Goal: Information Seeking & Learning: Learn about a topic

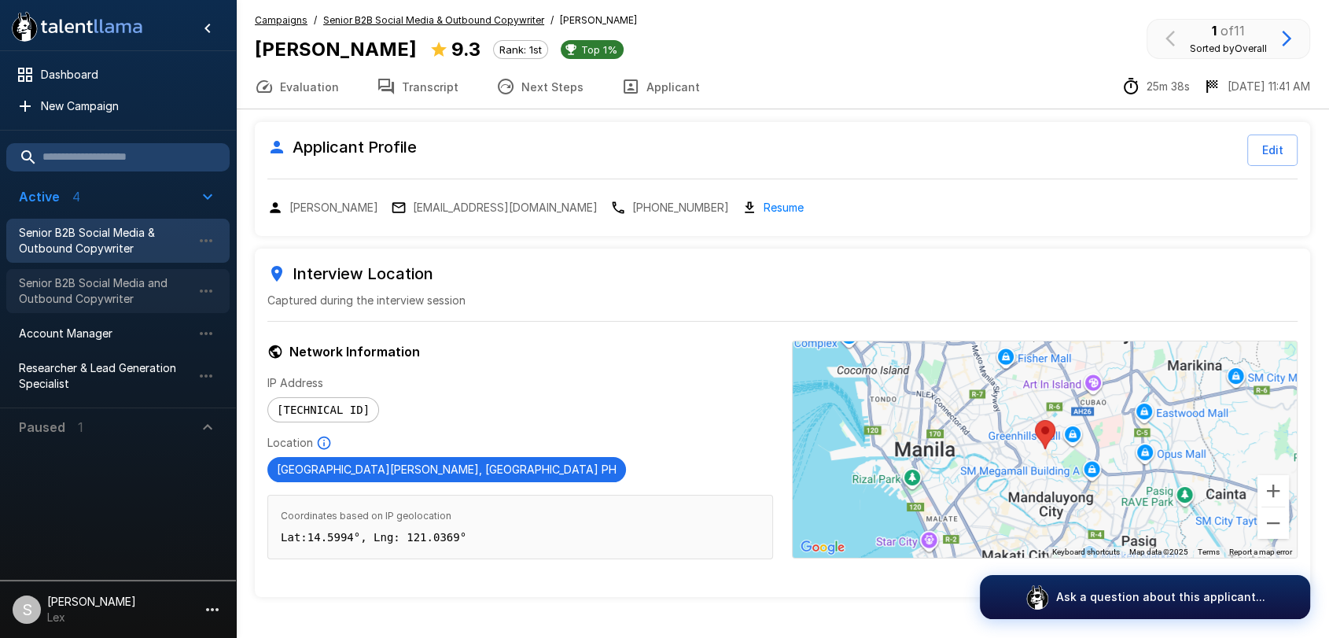
click at [101, 291] on span "Senior B2B Social Media and Outbound Copywriter" at bounding box center [105, 290] width 173 height 31
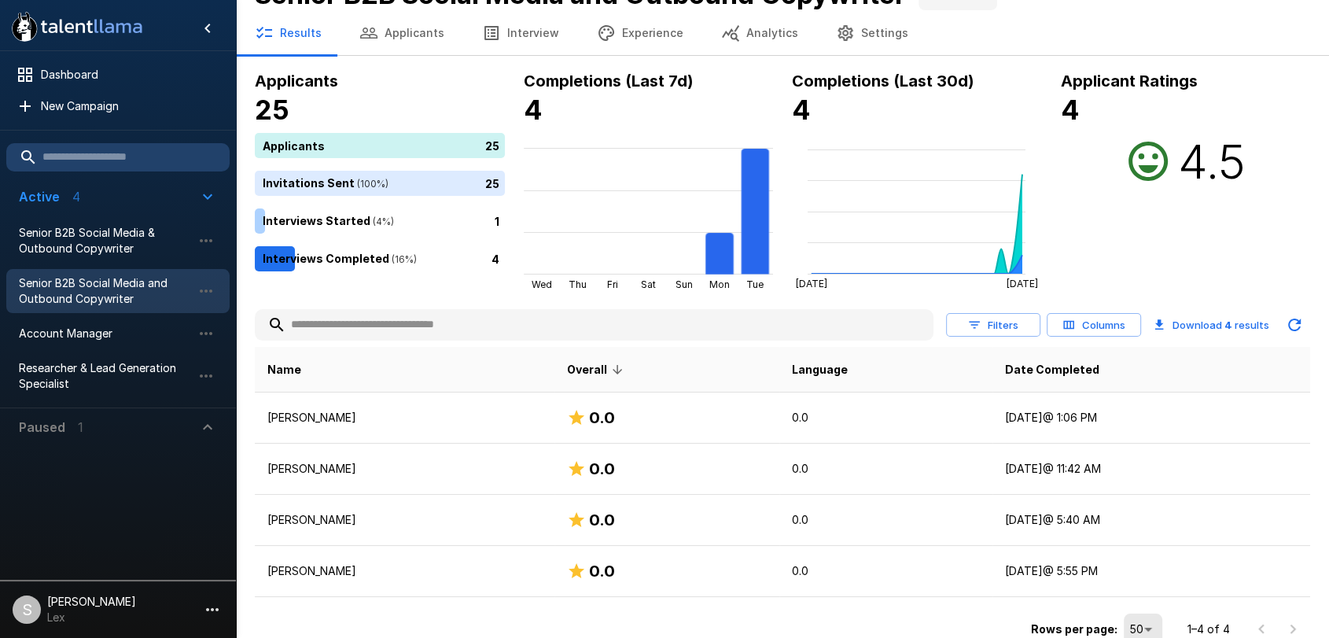
scroll to position [46, 0]
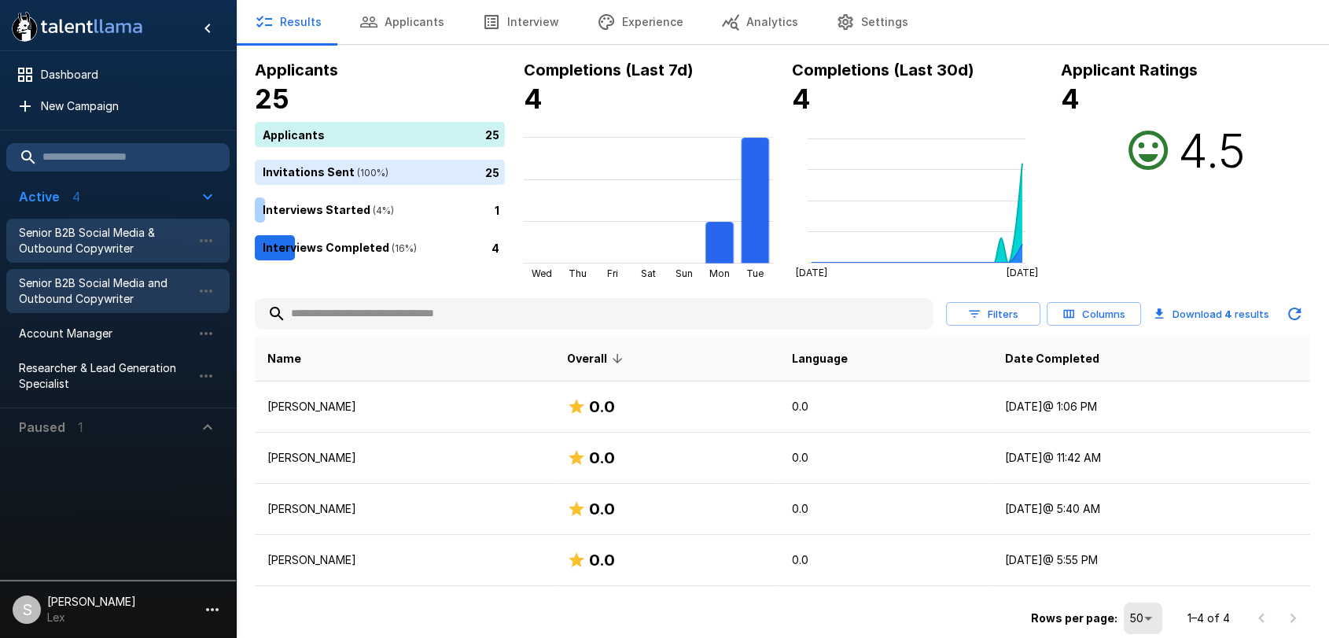
click at [97, 229] on span "Senior B2B Social Media & Outbound Copywriter" at bounding box center [105, 240] width 173 height 31
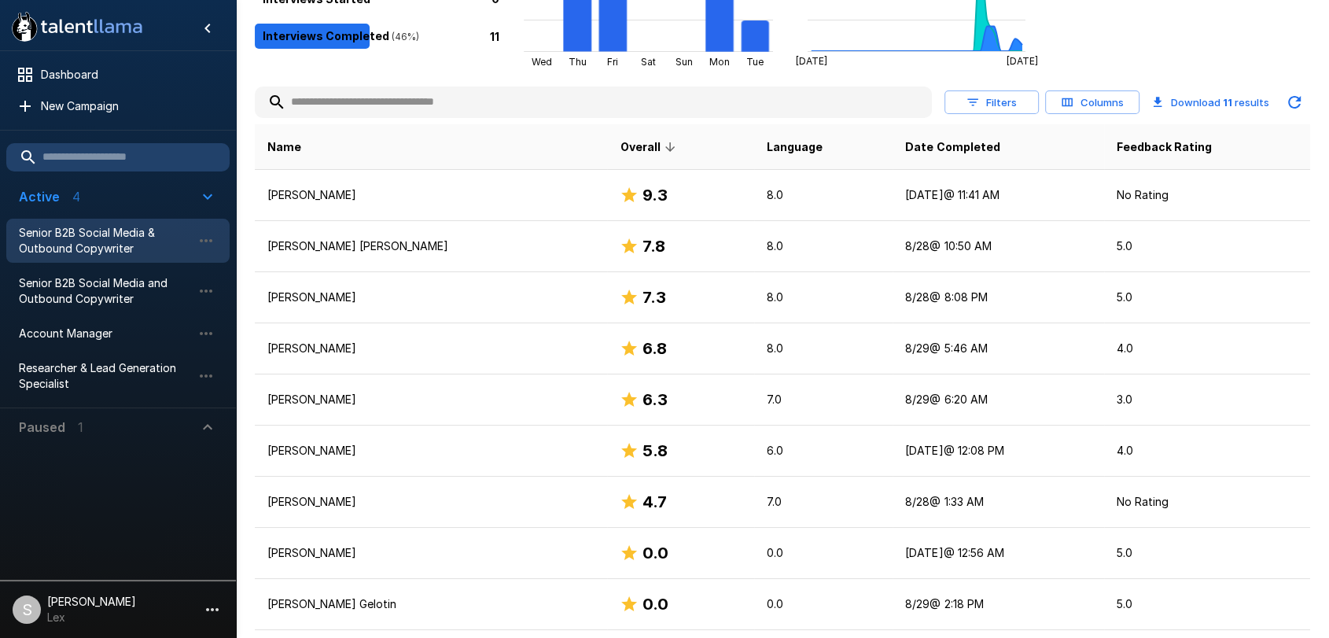
scroll to position [256, 0]
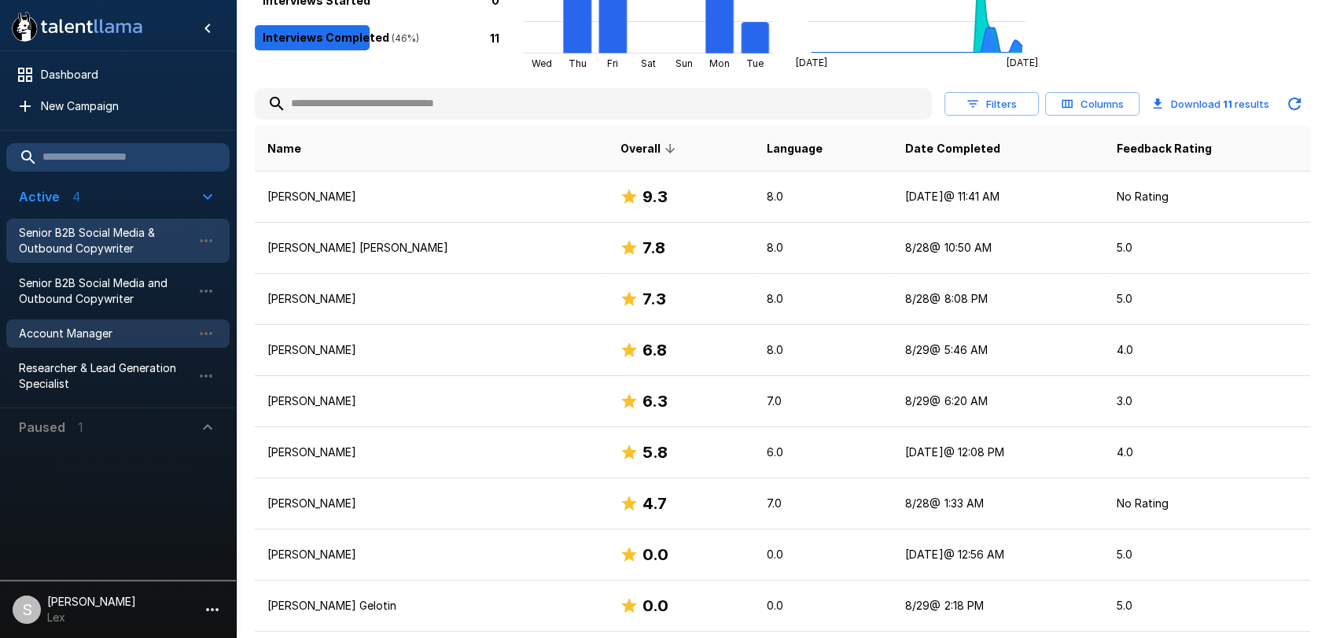
click at [84, 326] on span "Account Manager" at bounding box center [105, 334] width 173 height 16
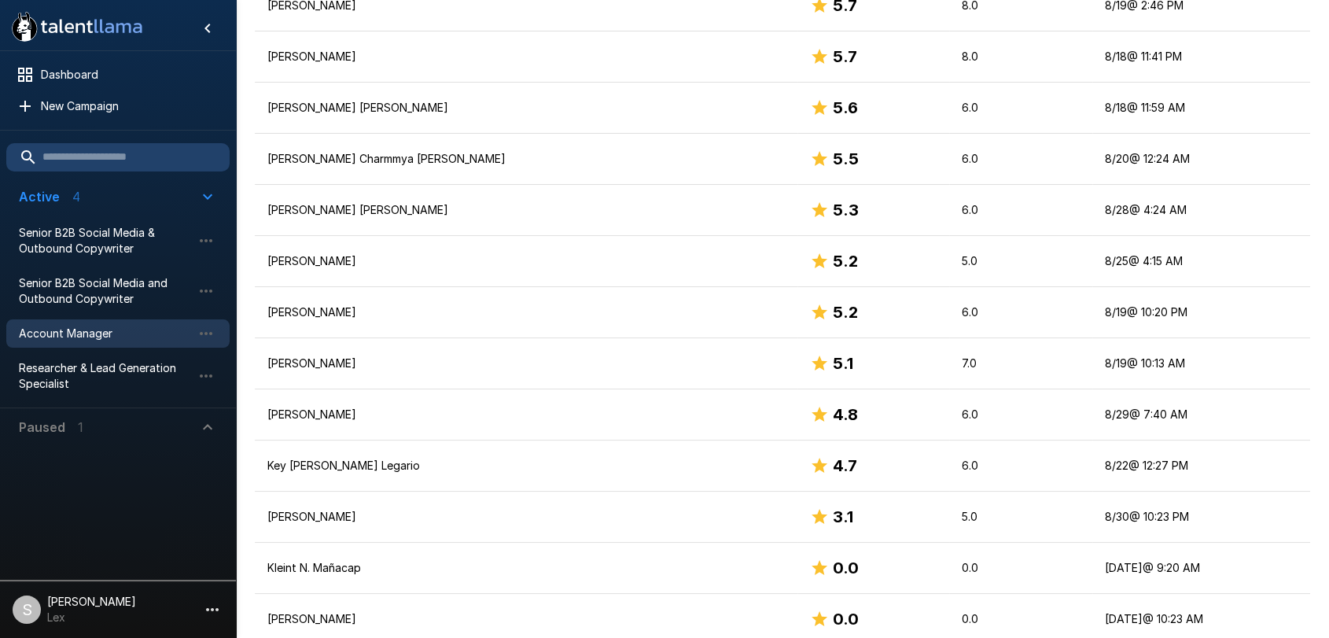
scroll to position [1384, 0]
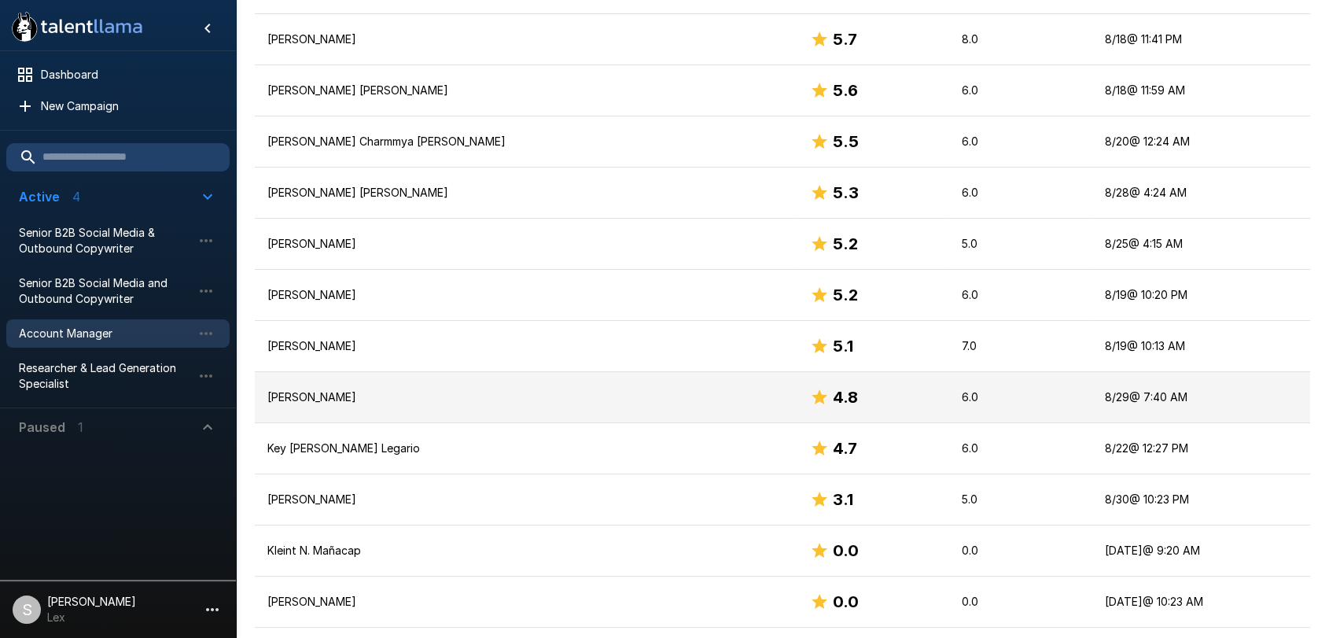
click at [338, 397] on p "[PERSON_NAME]" at bounding box center [525, 397] width 517 height 16
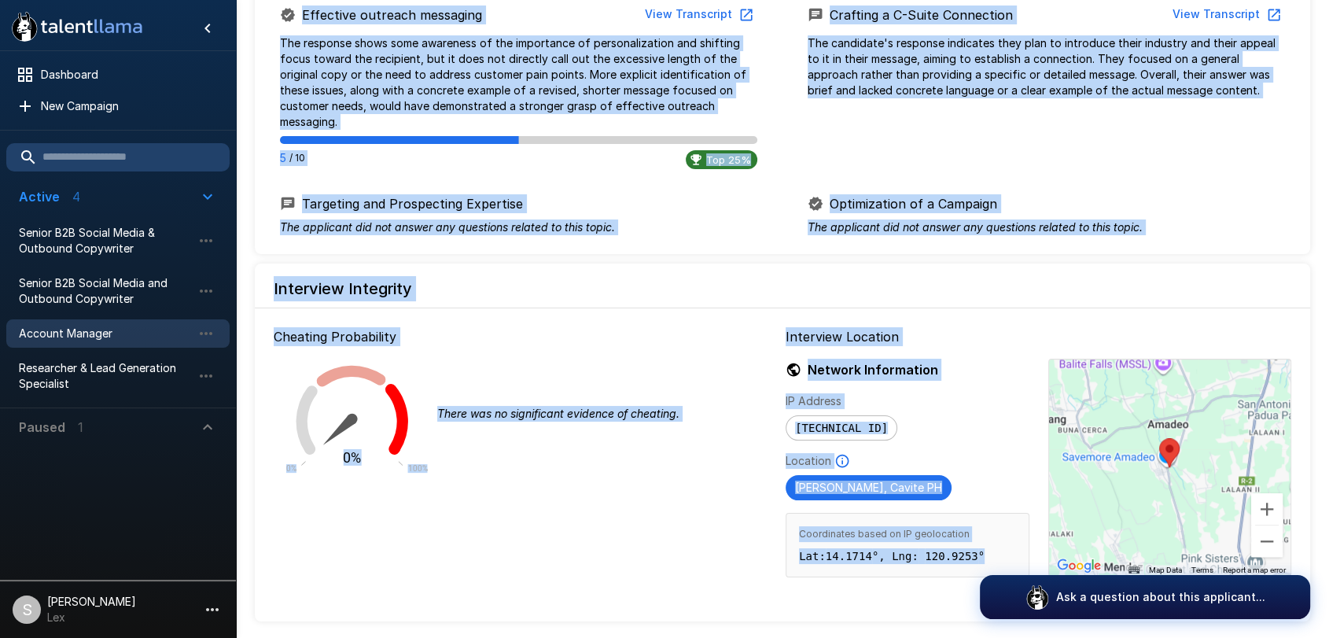
scroll to position [1441, 0]
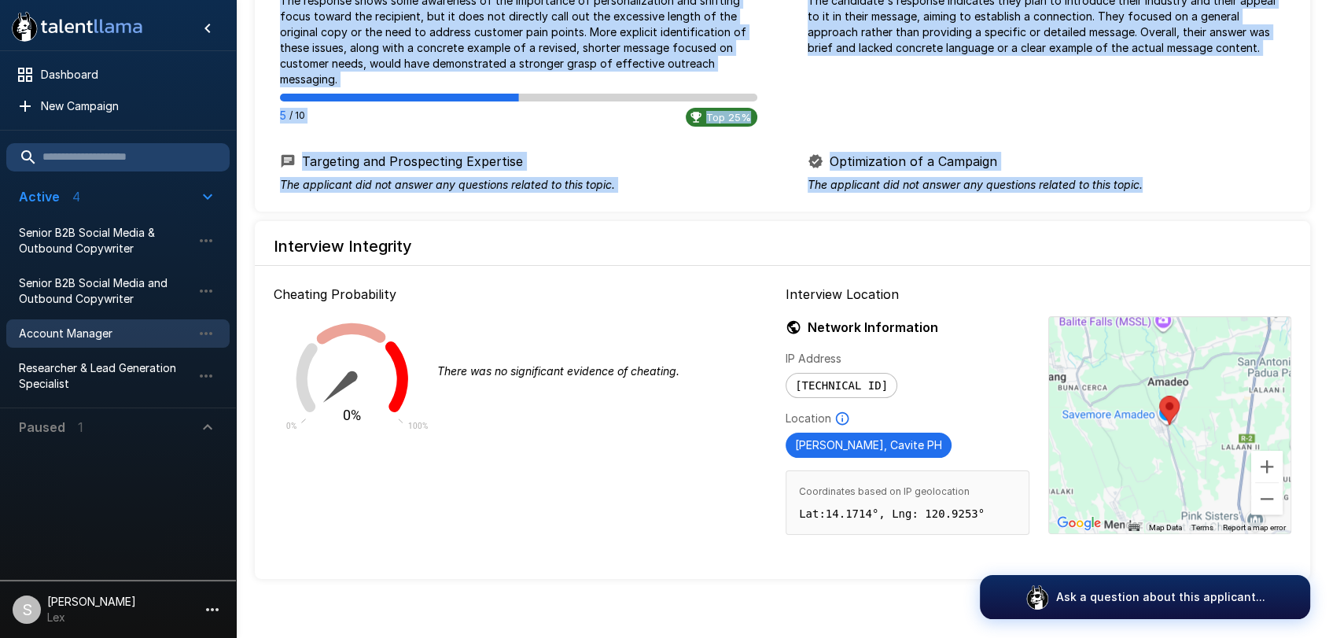
drag, startPoint x: 274, startPoint y: 131, endPoint x: 1246, endPoint y: 156, distance: 971.5
copy div "Overall 4.8 " The candidate showed solid communication skills and demonstrated …"
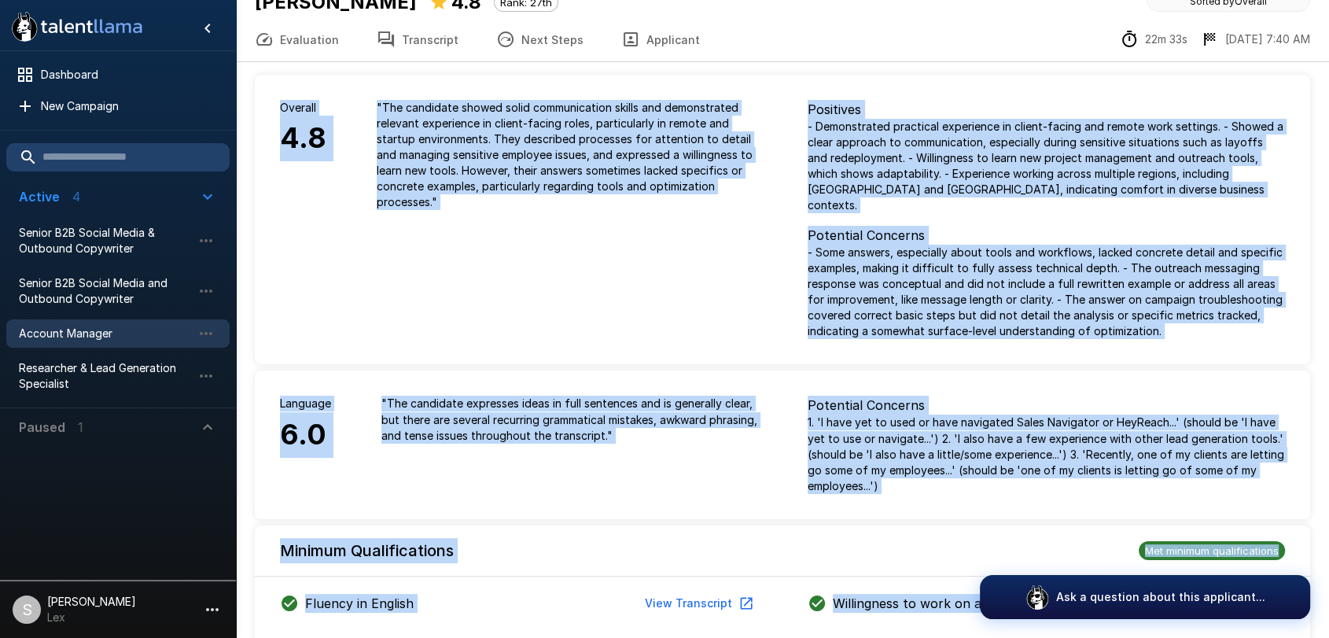
scroll to position [0, 0]
